Goal: Find specific page/section: Find specific page/section

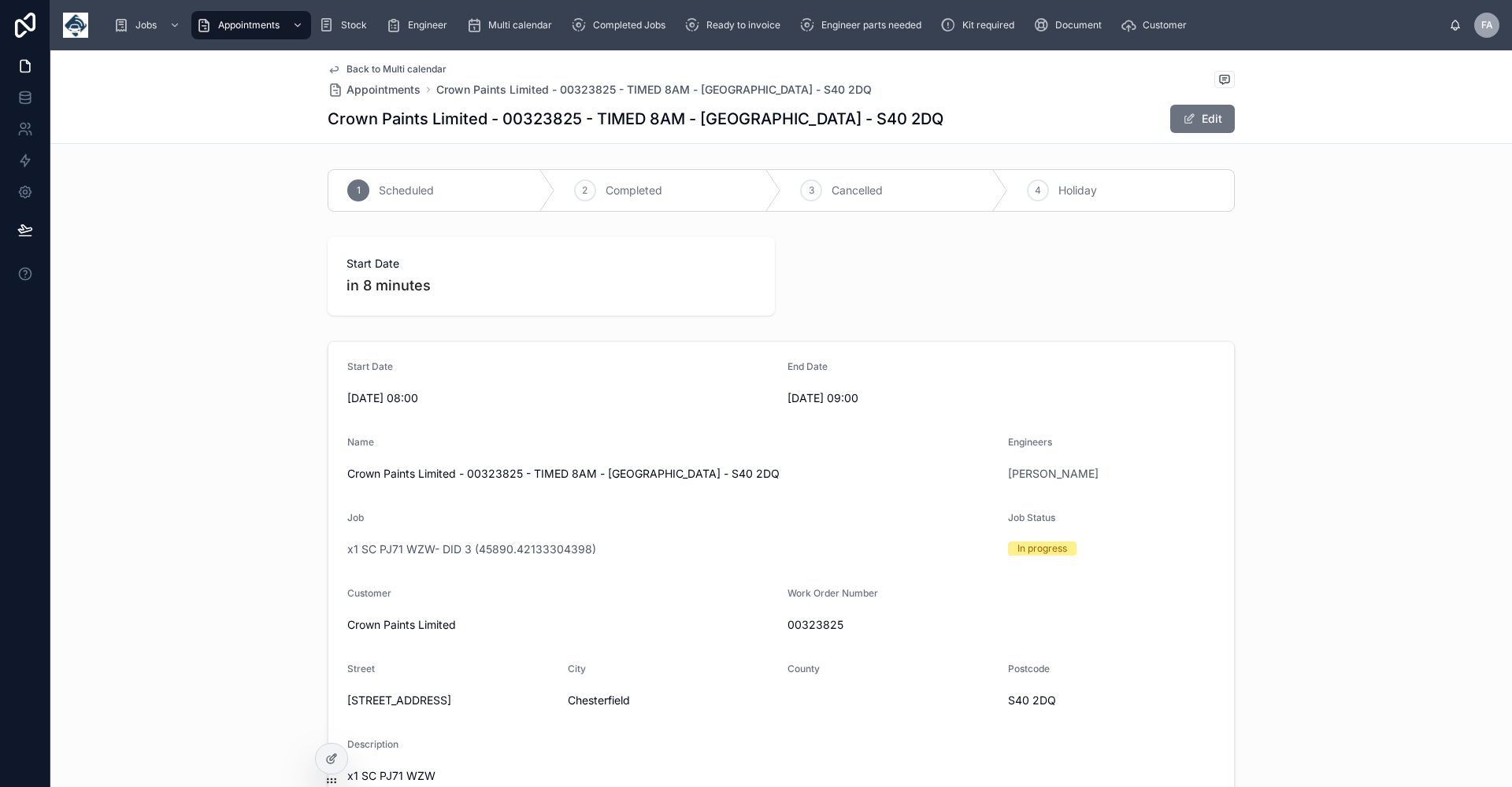
scroll to position [323, 0]
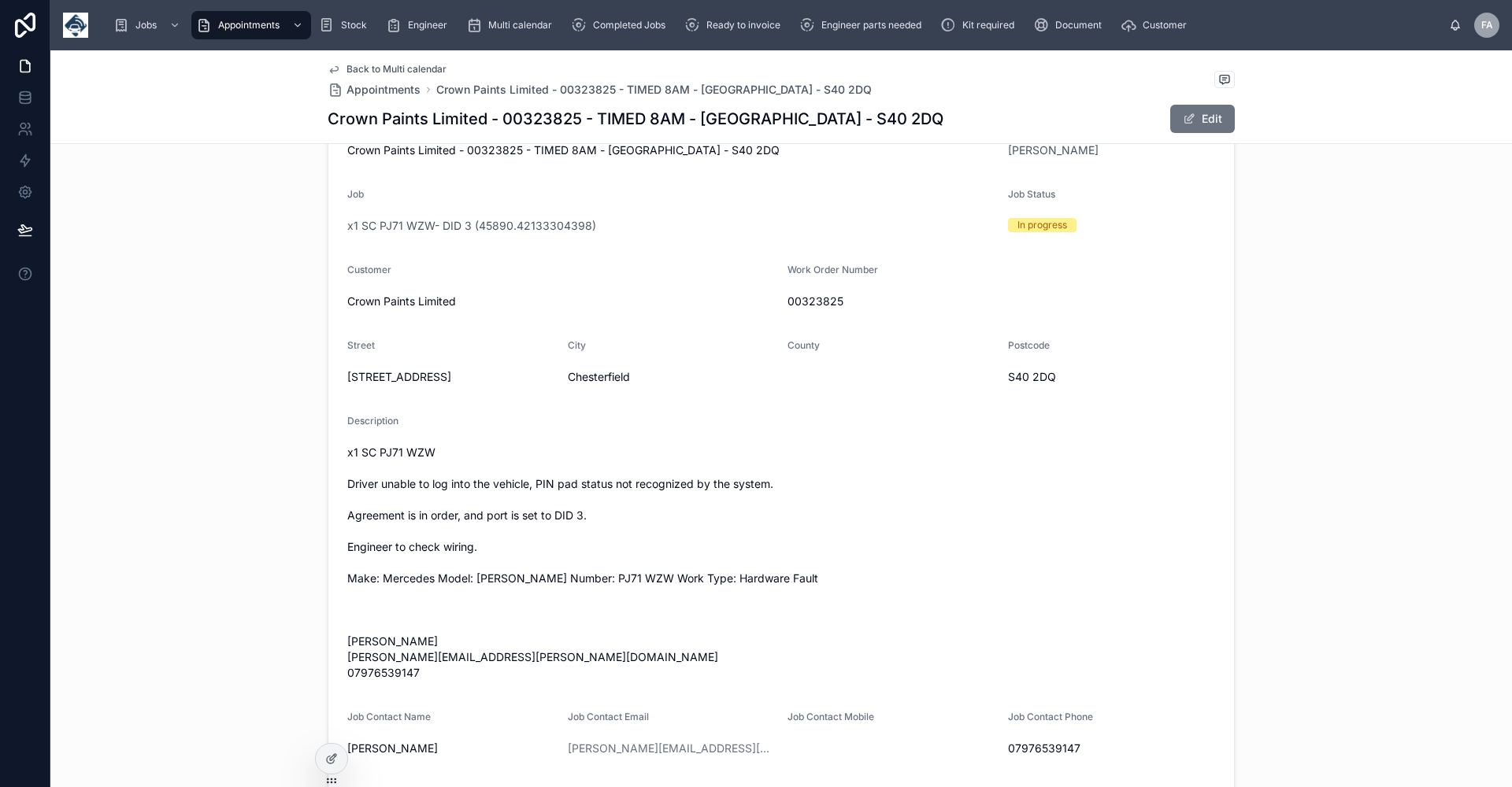
click at [385, 66] on span "Back to Multi calendar" at bounding box center [397, 69] width 100 height 13
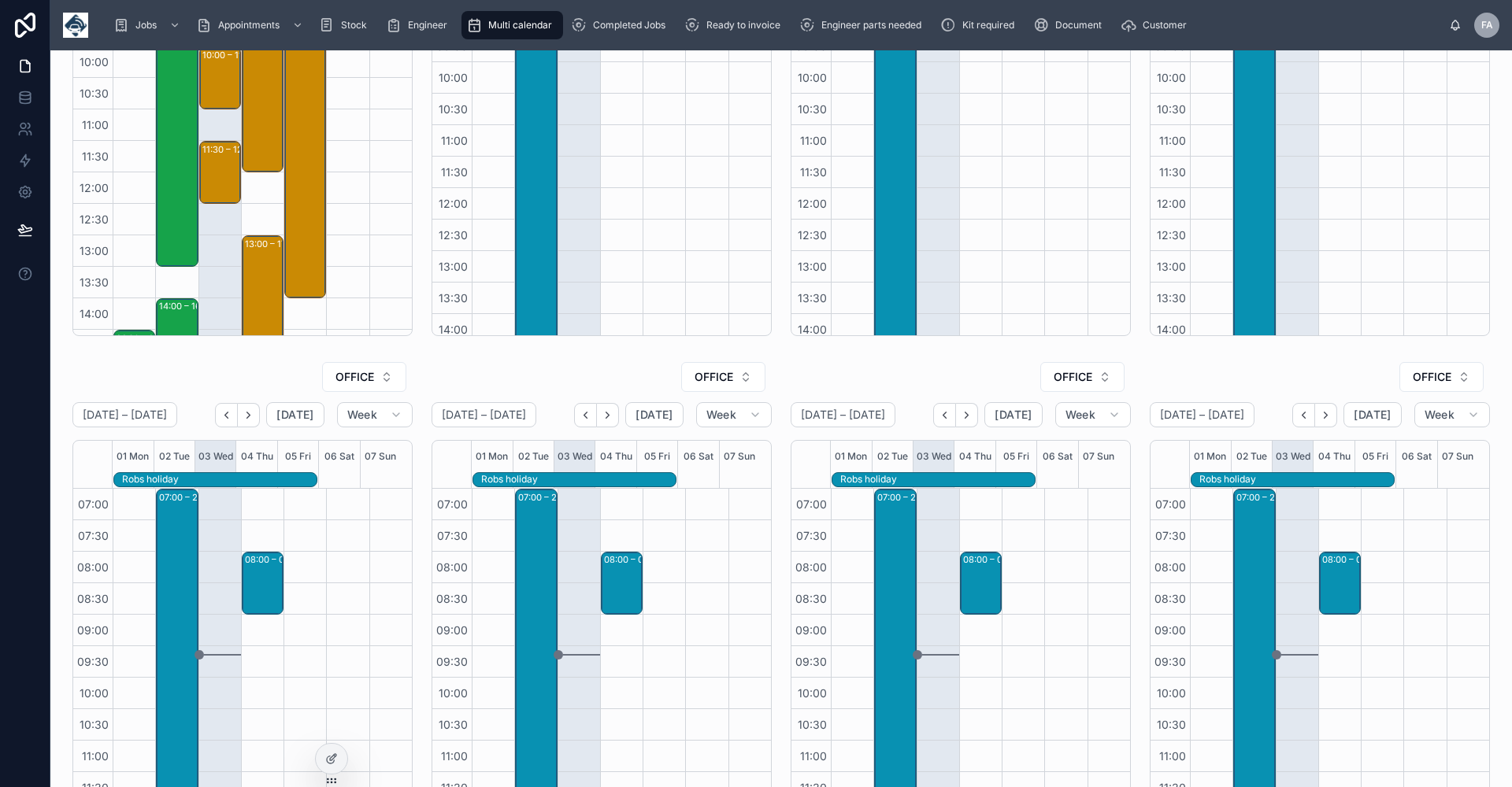
scroll to position [294, 0]
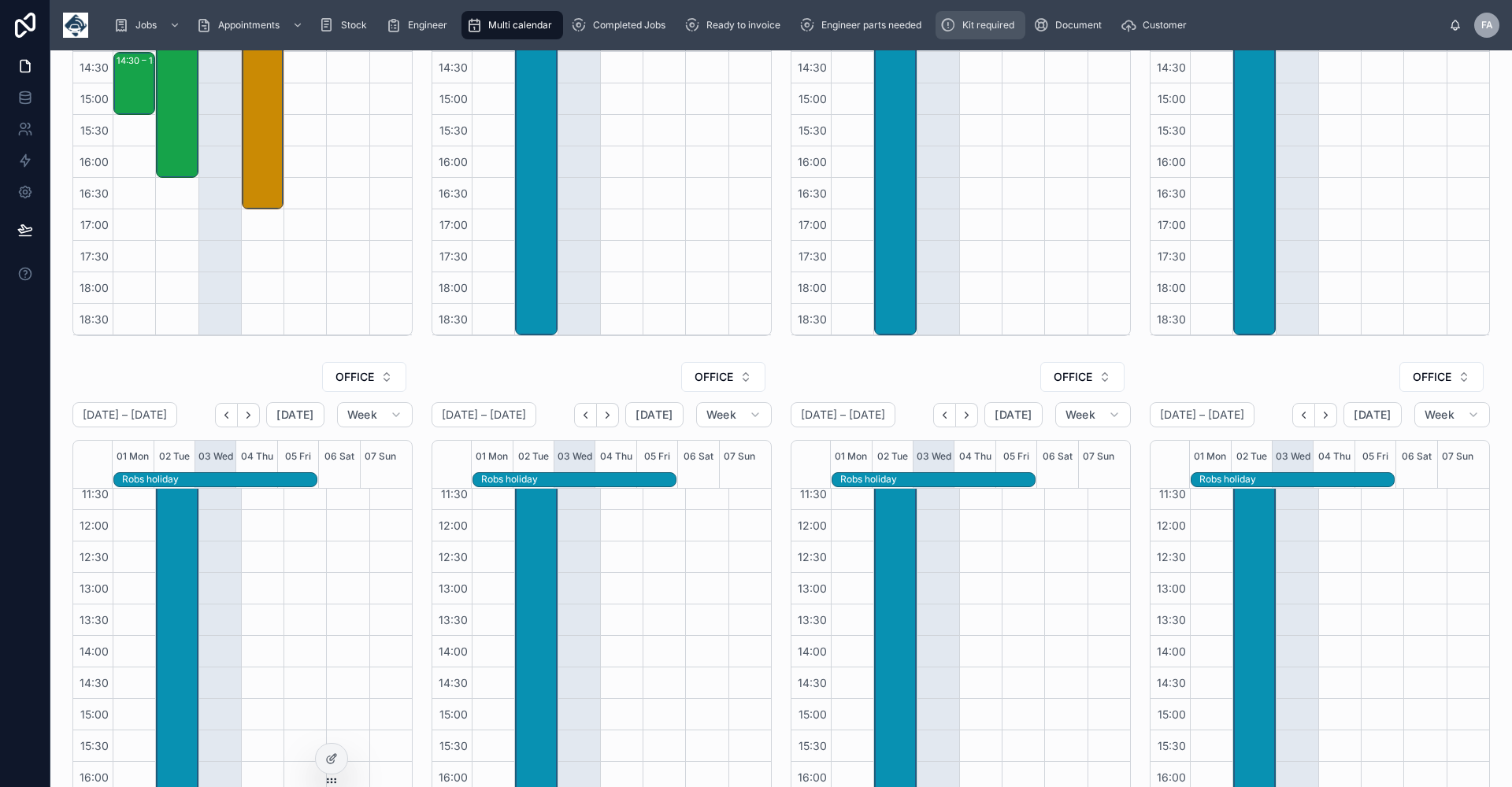
click at [1000, 27] on span "Kit required" at bounding box center [988, 24] width 52 height 13
